Goal: Transaction & Acquisition: Download file/media

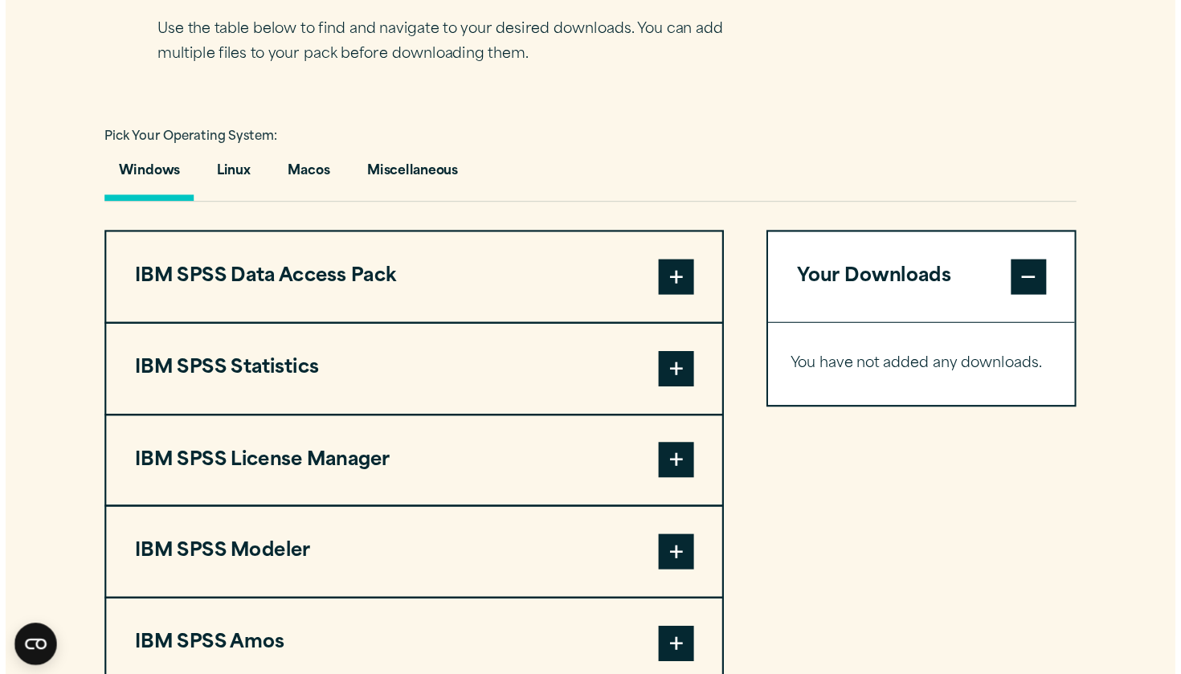
scroll to position [1092, 0]
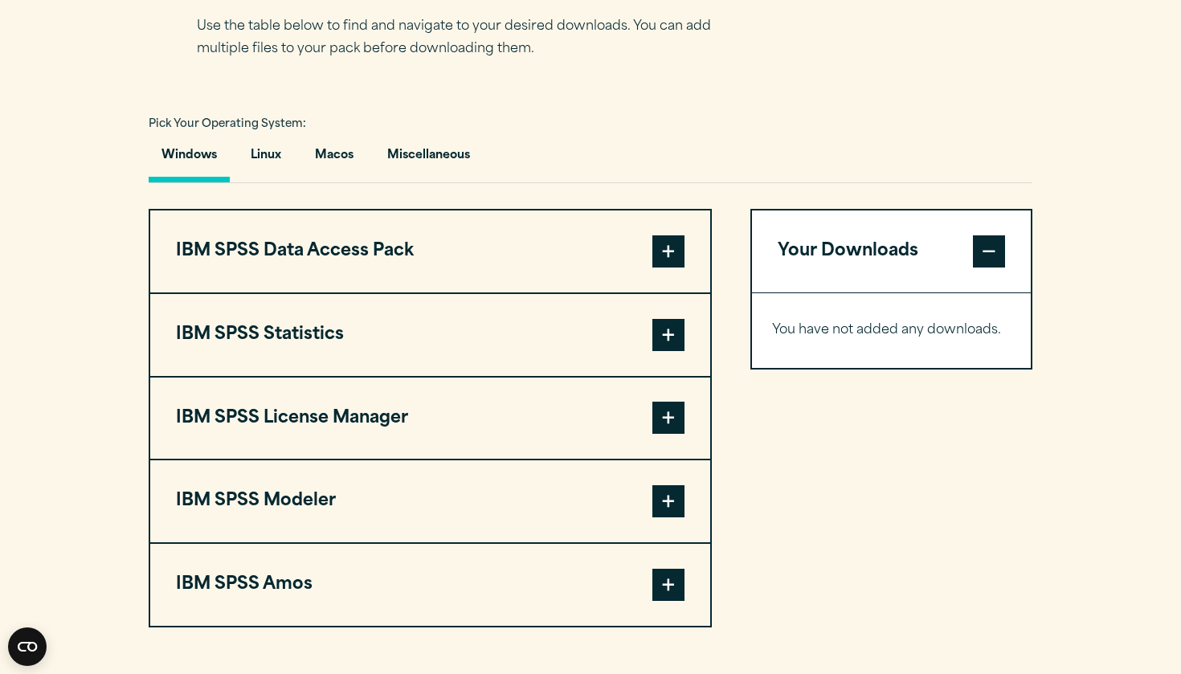
click at [651, 333] on button "IBM SPSS Statistics" at bounding box center [430, 335] width 560 height 82
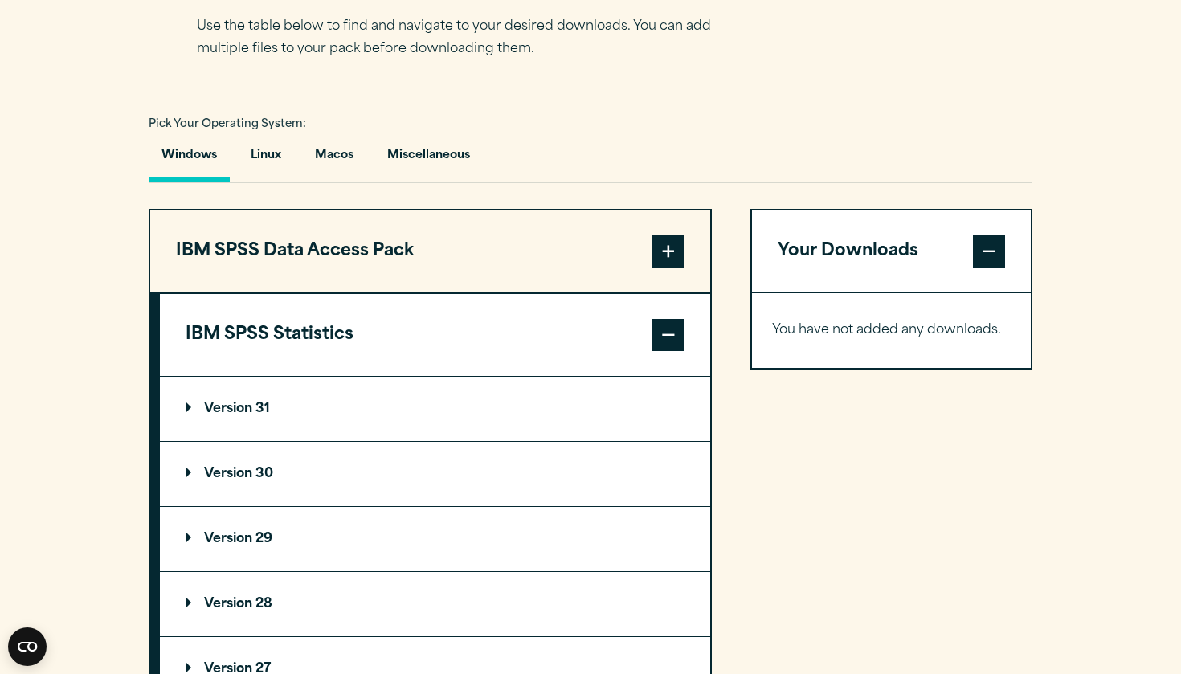
click at [466, 481] on summary "Version 30" at bounding box center [435, 474] width 550 height 64
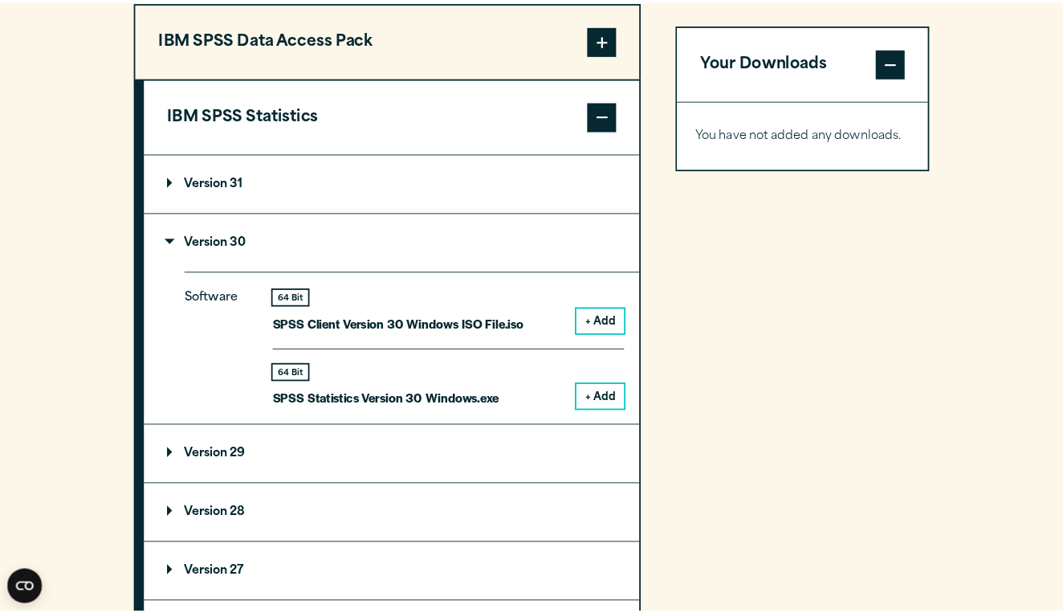
scroll to position [1306, 0]
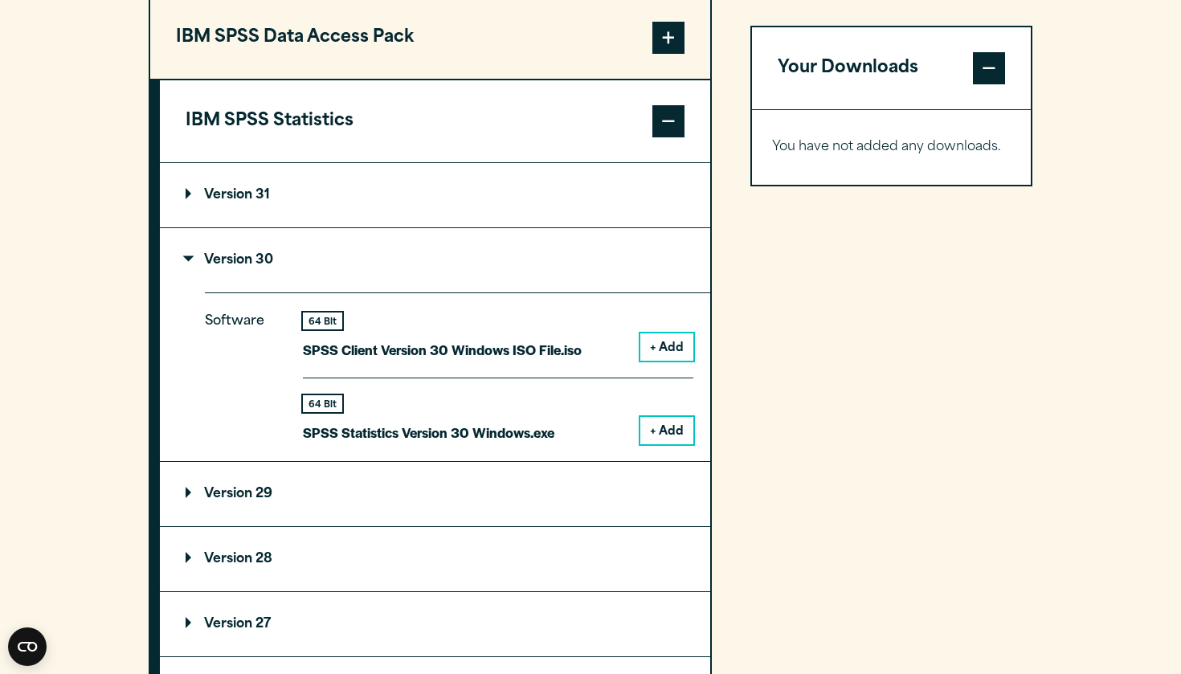
click at [681, 338] on button "+ Add" at bounding box center [666, 346] width 53 height 27
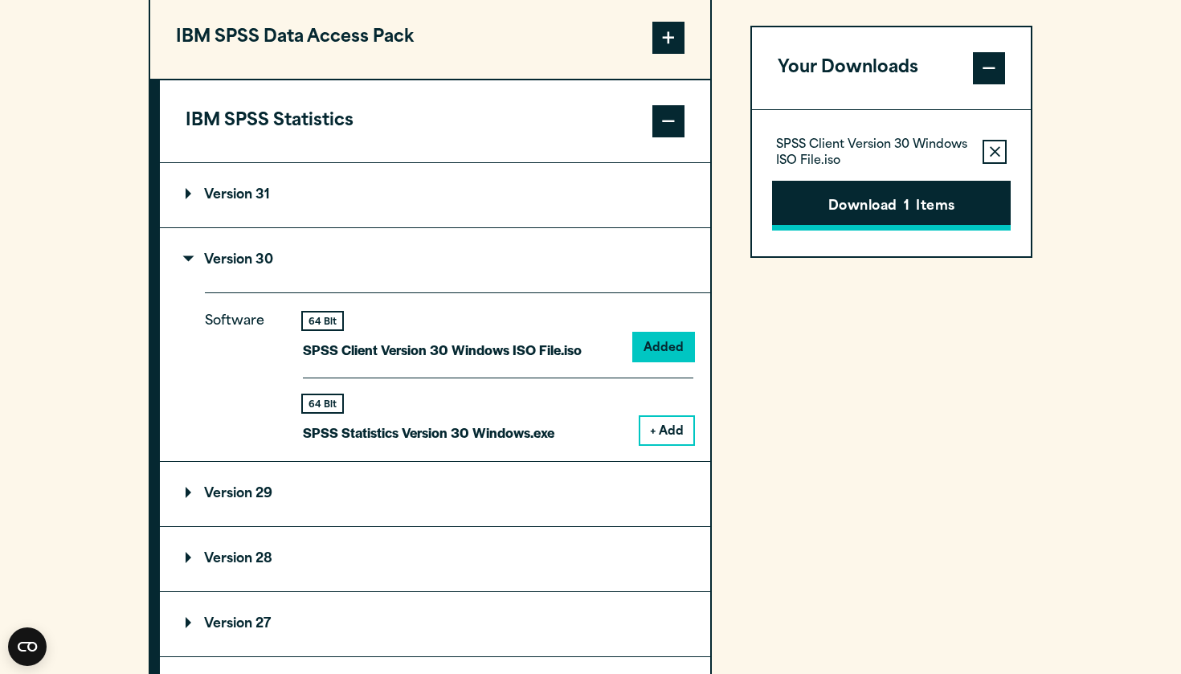
click at [852, 194] on button "Download 1 Items" at bounding box center [891, 206] width 239 height 50
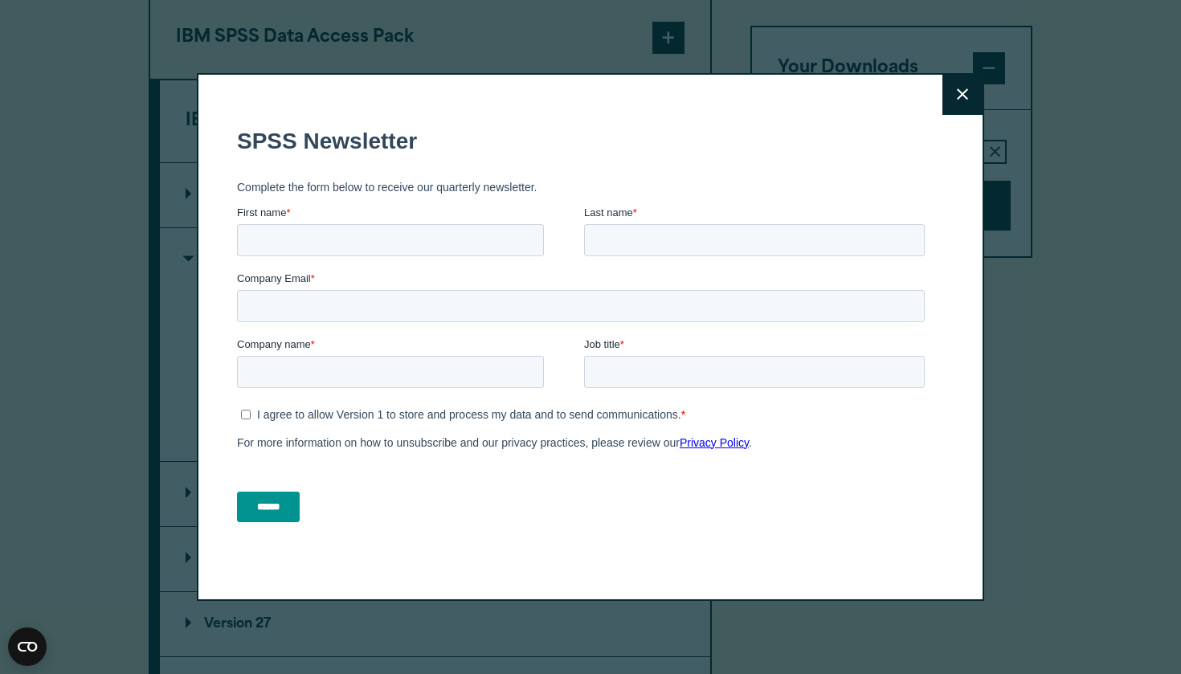
click at [965, 96] on icon at bounding box center [962, 94] width 11 height 12
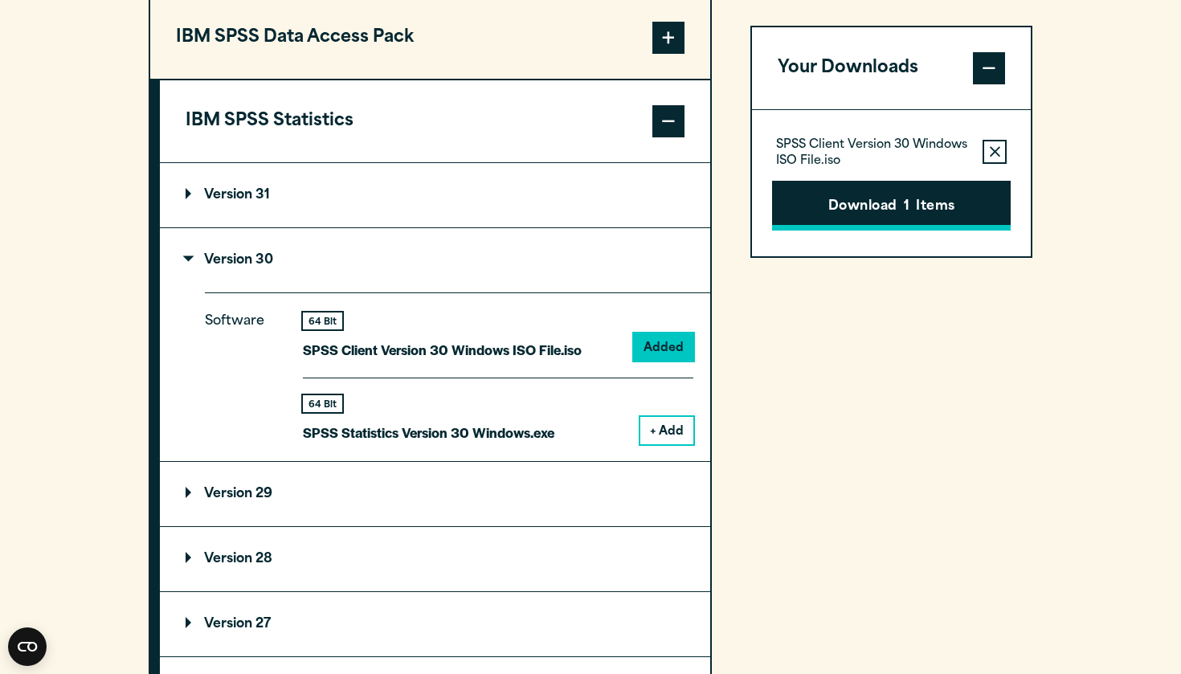
click at [814, 226] on button "Download 1 Items" at bounding box center [891, 206] width 239 height 50
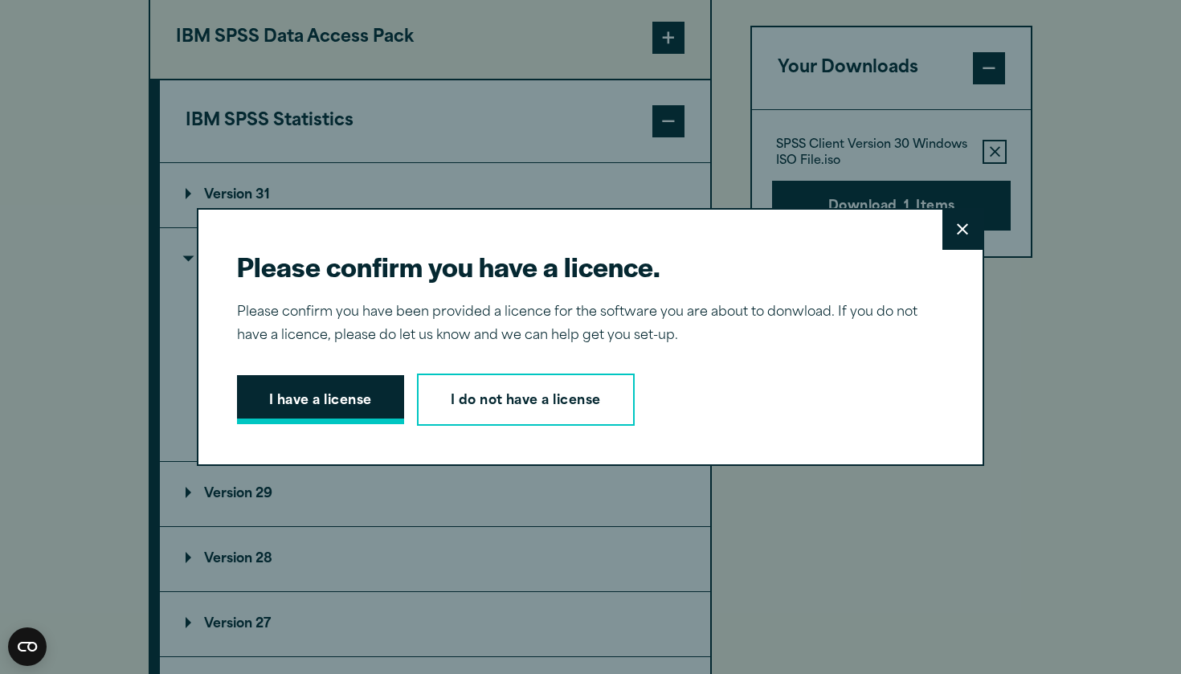
click at [339, 407] on button "I have a license" at bounding box center [320, 400] width 167 height 50
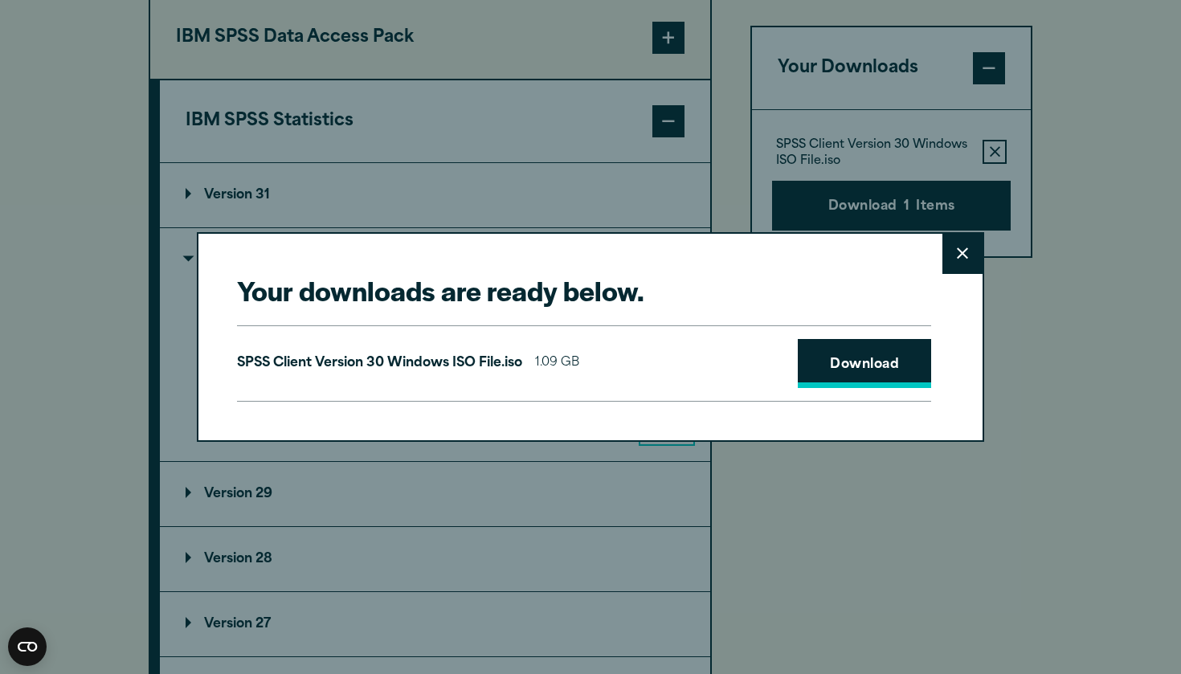
click at [822, 358] on link "Download" at bounding box center [864, 364] width 133 height 50
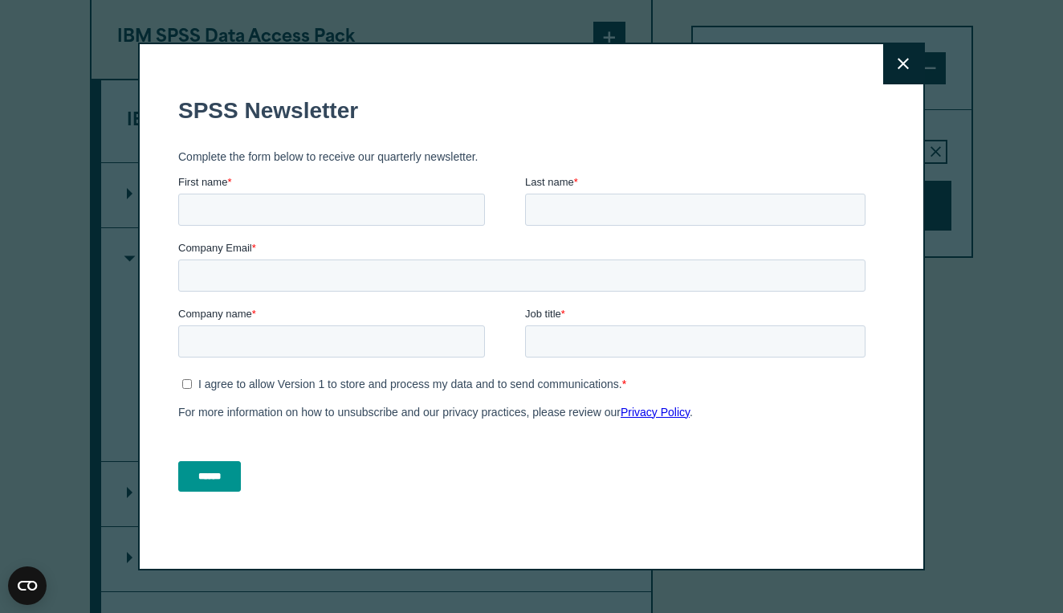
click at [904, 67] on icon at bounding box center [903, 64] width 11 height 12
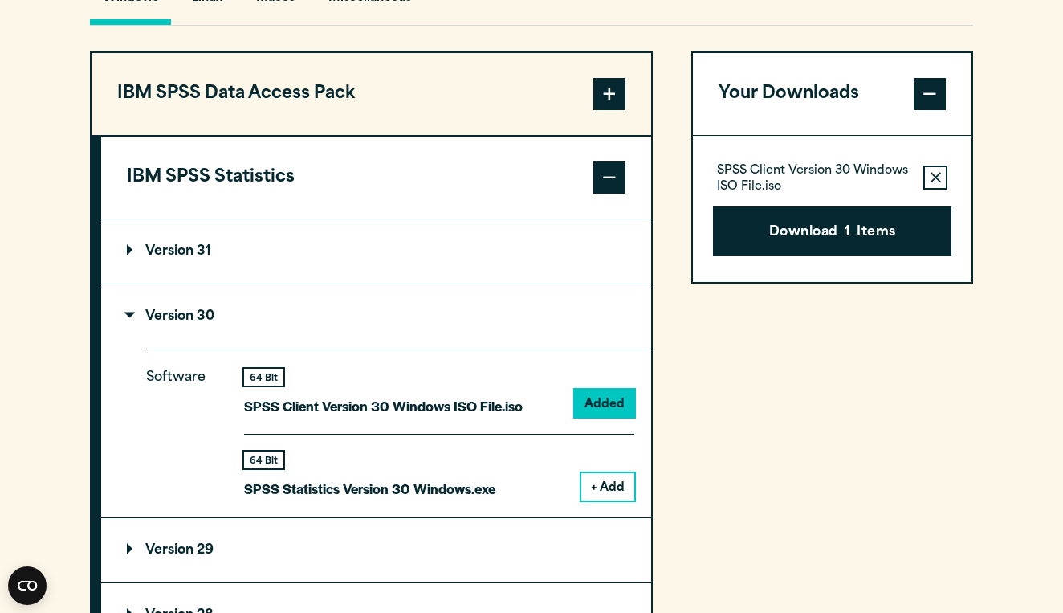
scroll to position [1242, 0]
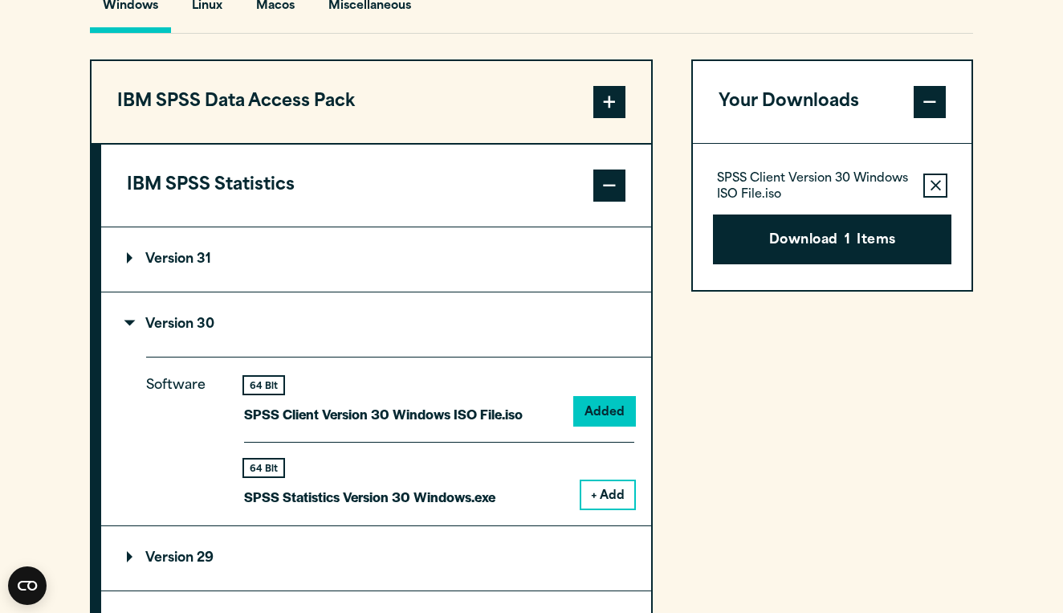
click at [160, 331] on p "Version 30" at bounding box center [171, 324] width 88 height 13
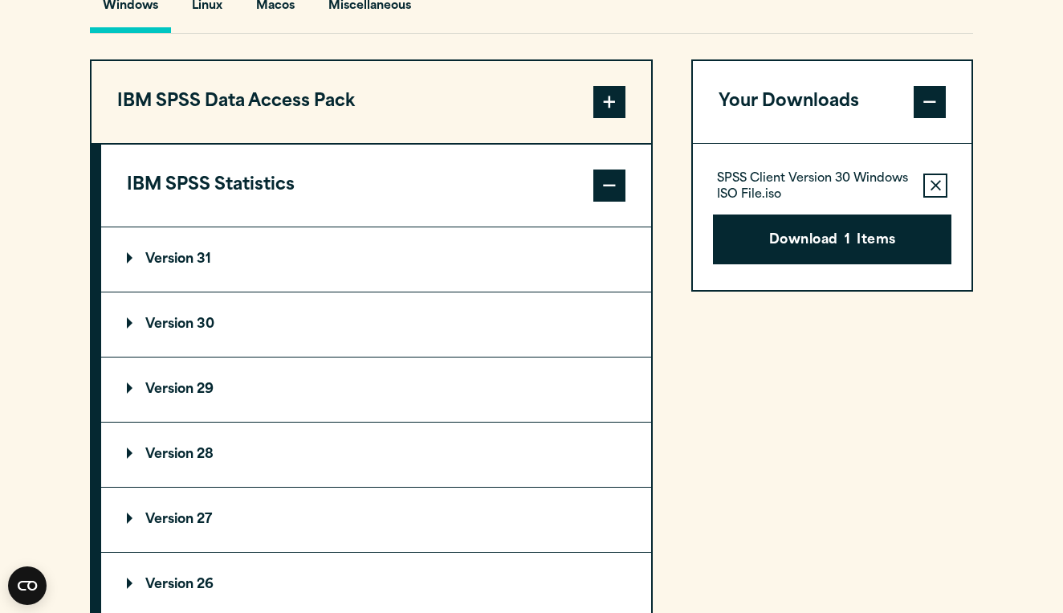
click at [127, 324] on summary "Version 30" at bounding box center [376, 324] width 550 height 64
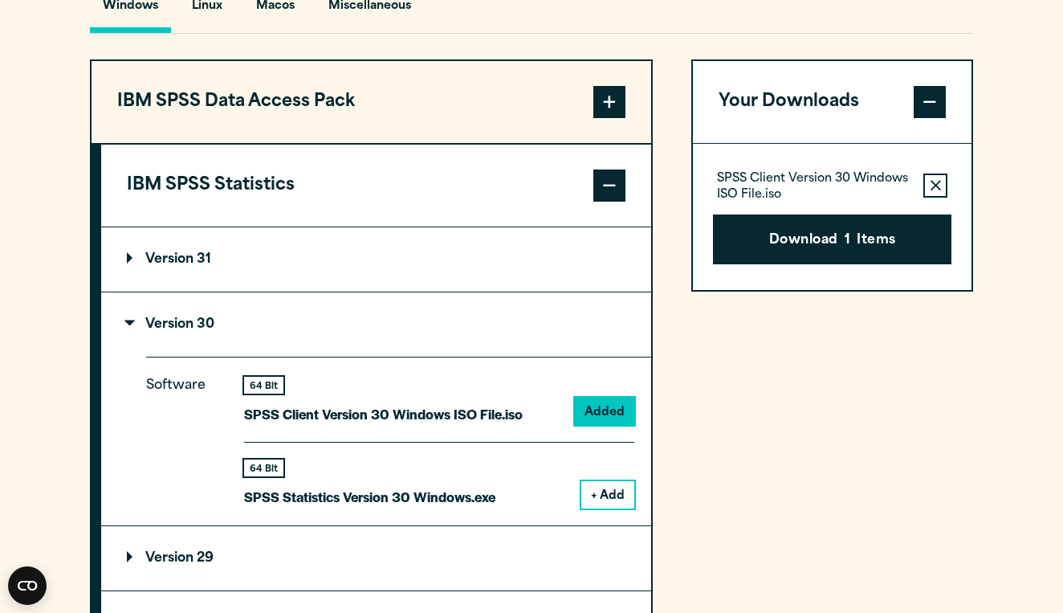
click at [141, 337] on summary "Version 30" at bounding box center [376, 324] width 550 height 64
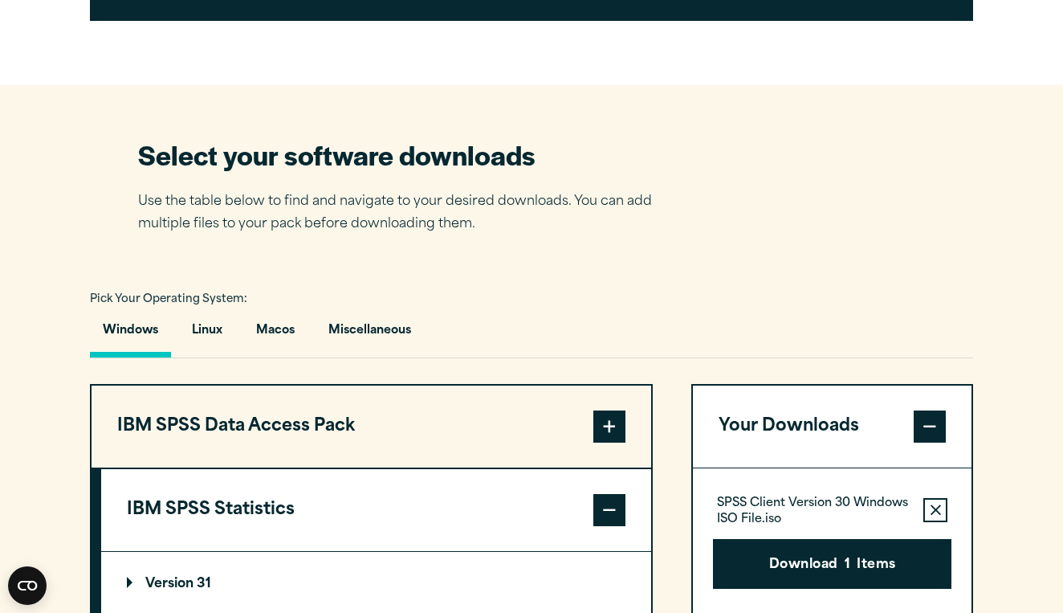
scroll to position [843, 0]
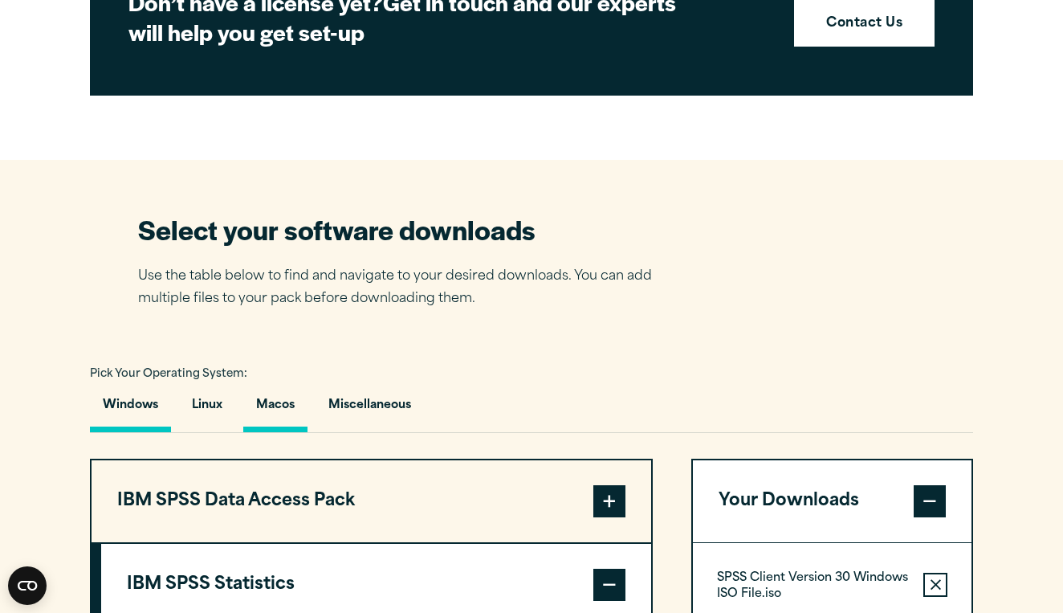
click at [274, 395] on button "Macos" at bounding box center [275, 409] width 64 height 46
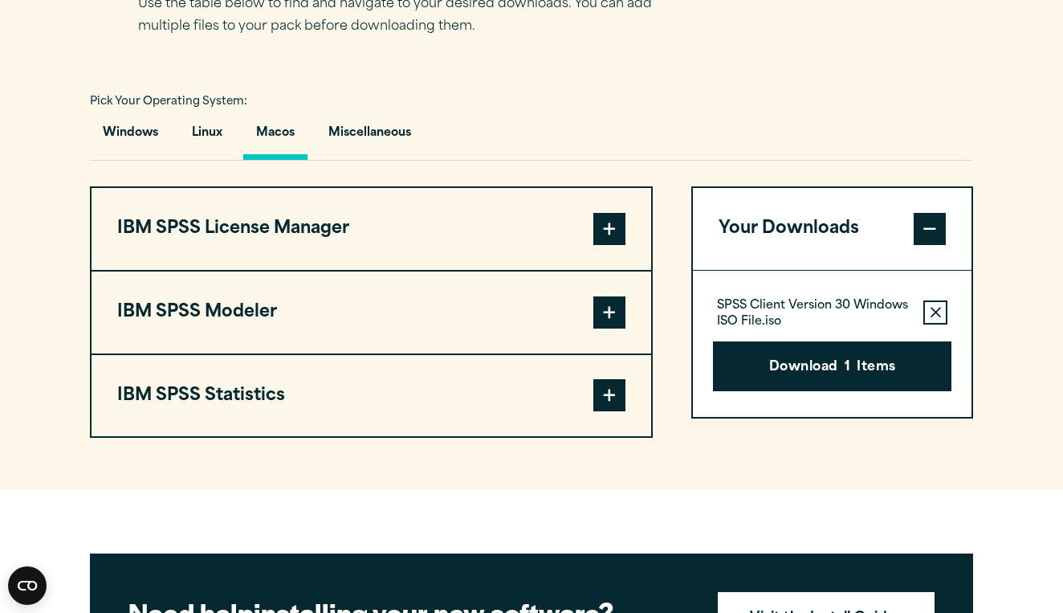
scroll to position [1119, 0]
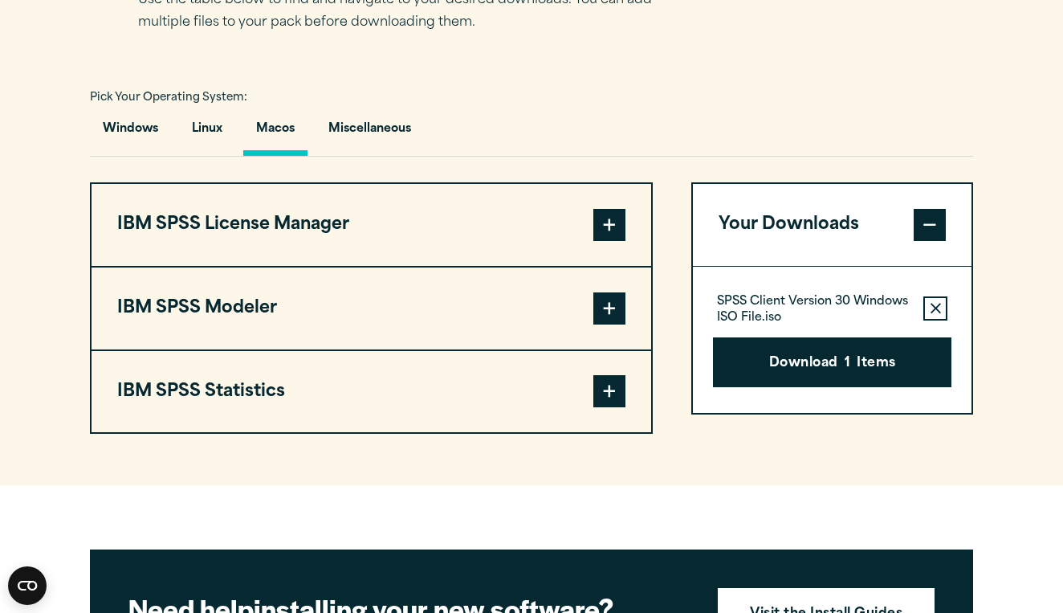
click at [414, 410] on button "IBM SPSS Statistics" at bounding box center [372, 392] width 560 height 82
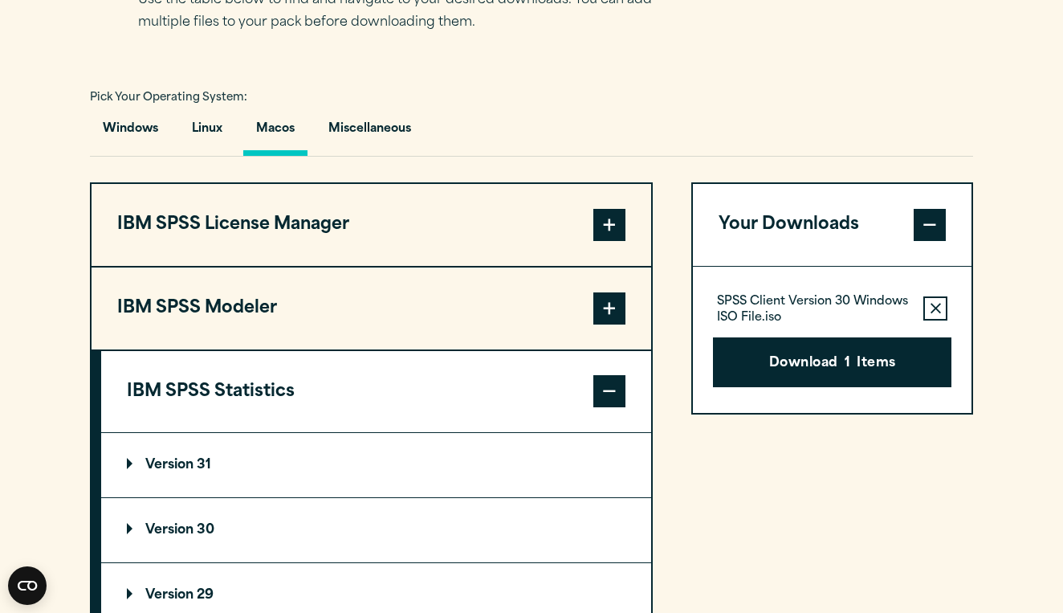
click at [163, 530] on p "Version 30" at bounding box center [171, 530] width 88 height 13
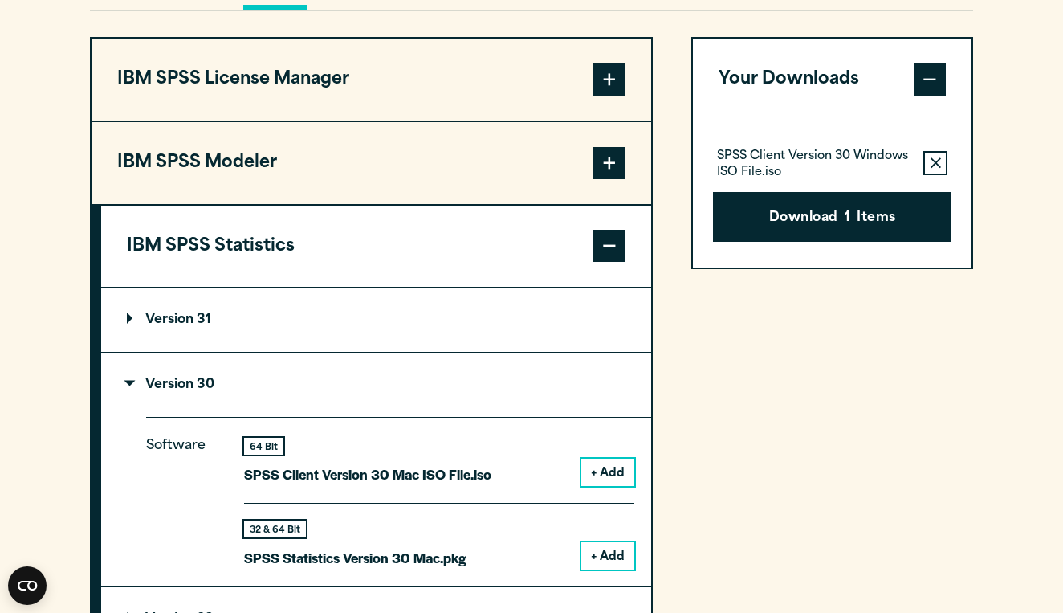
scroll to position [1289, 0]
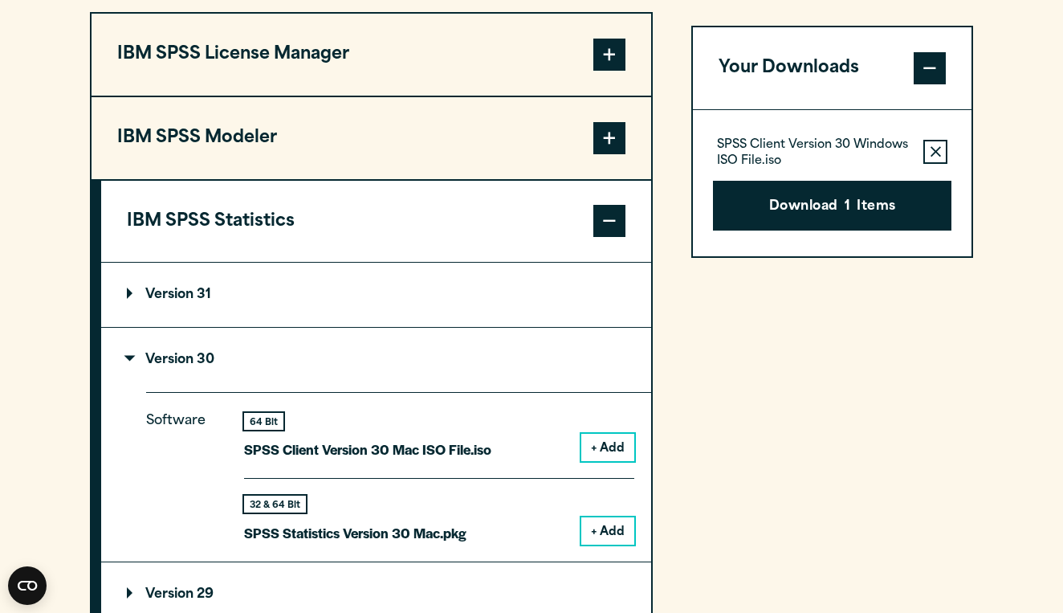
click at [608, 447] on button "+ Add" at bounding box center [608, 447] width 53 height 27
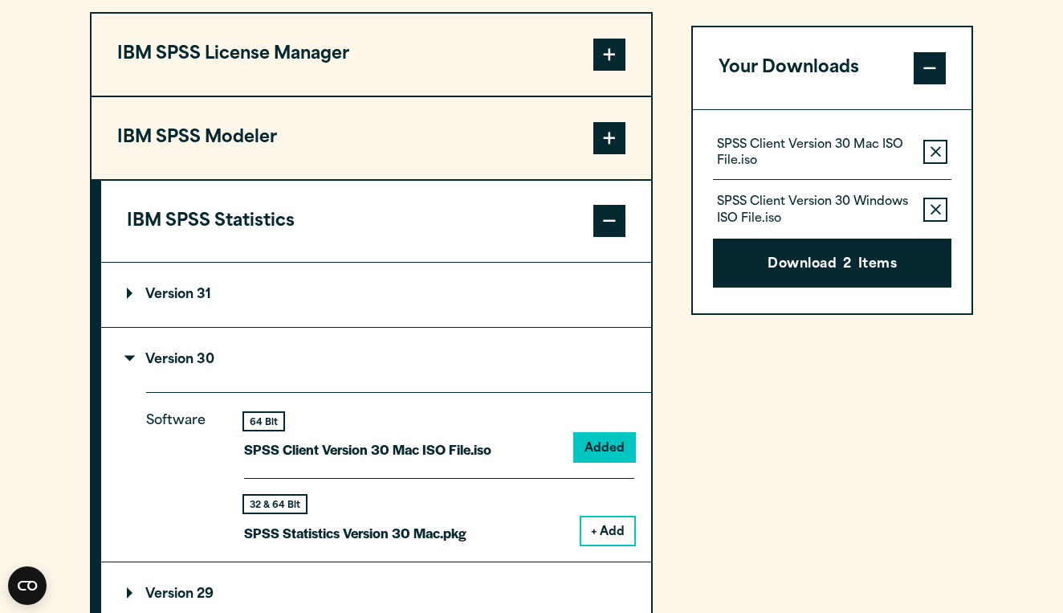
click at [941, 211] on button "Remove this item from your software download list" at bounding box center [936, 210] width 24 height 24
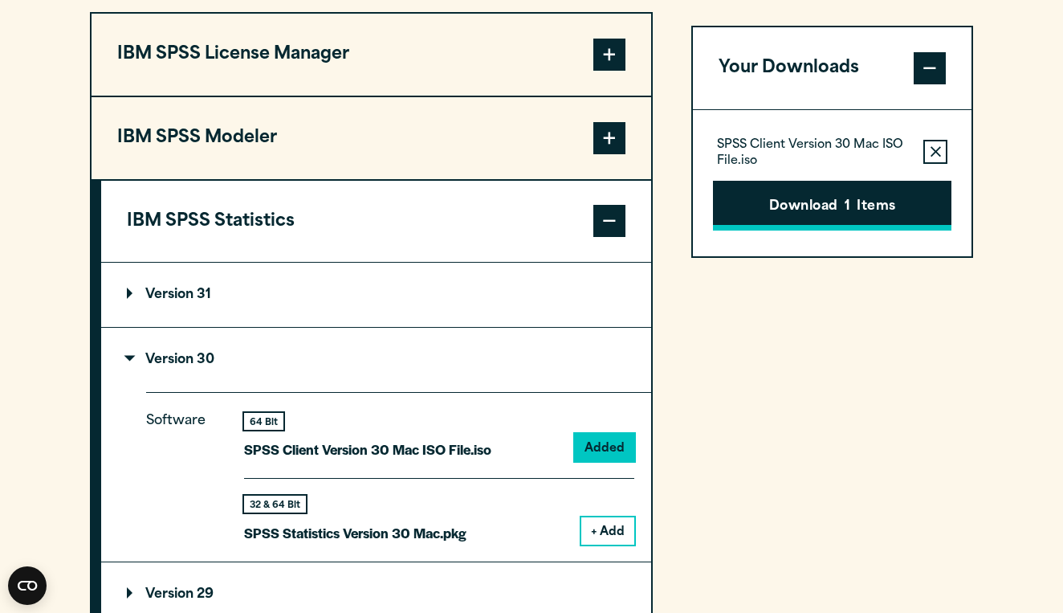
click at [896, 218] on button "Download 1 Items" at bounding box center [832, 206] width 239 height 50
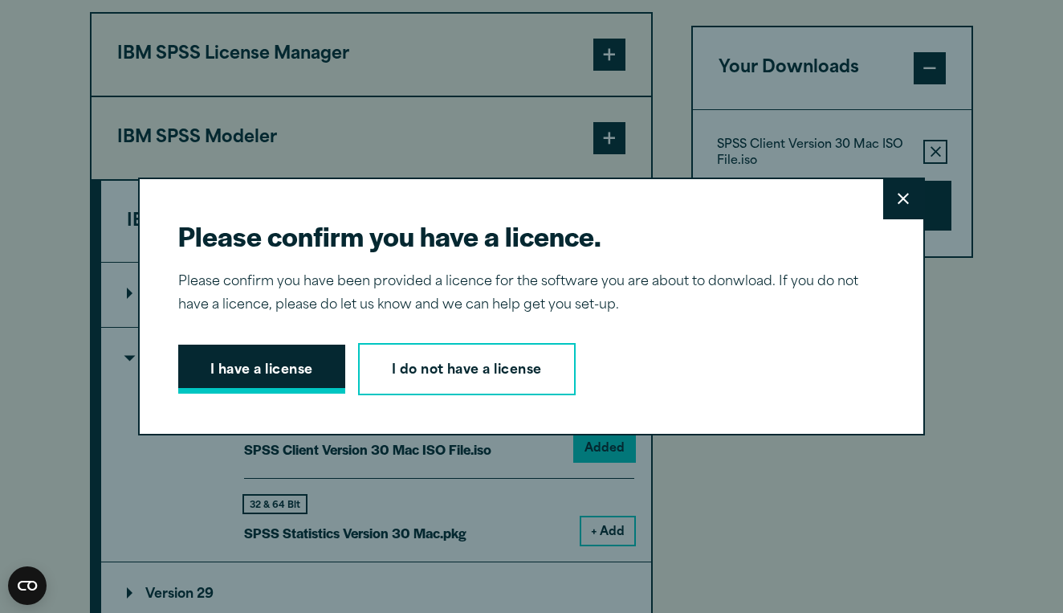
click at [263, 375] on button "I have a license" at bounding box center [261, 370] width 167 height 50
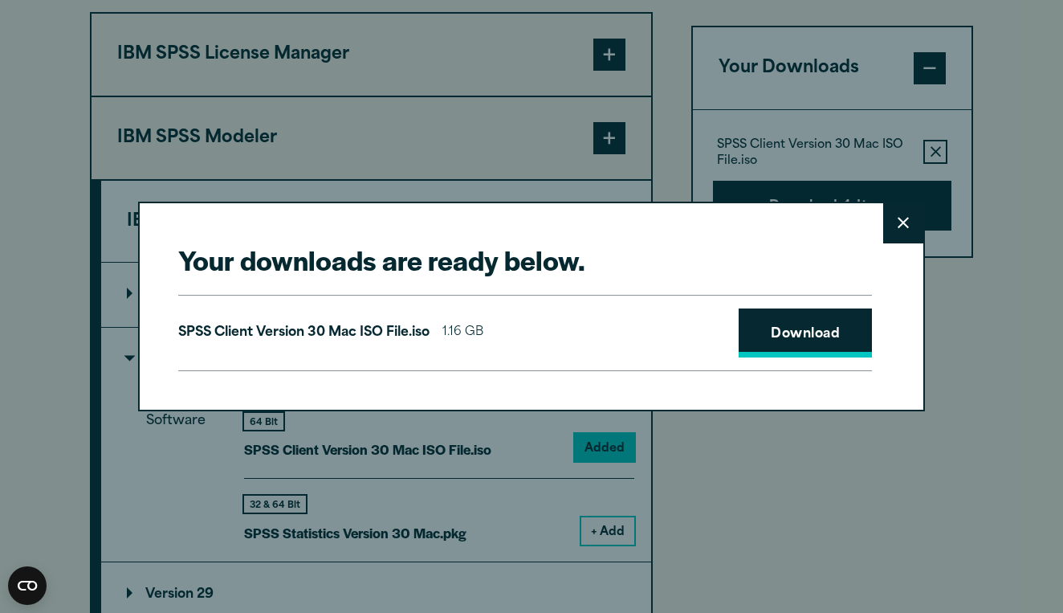
click at [818, 321] on link "Download" at bounding box center [805, 333] width 133 height 50
click at [903, 218] on icon at bounding box center [903, 223] width 11 height 12
